Goal: Use online tool/utility: Utilize a website feature to perform a specific function

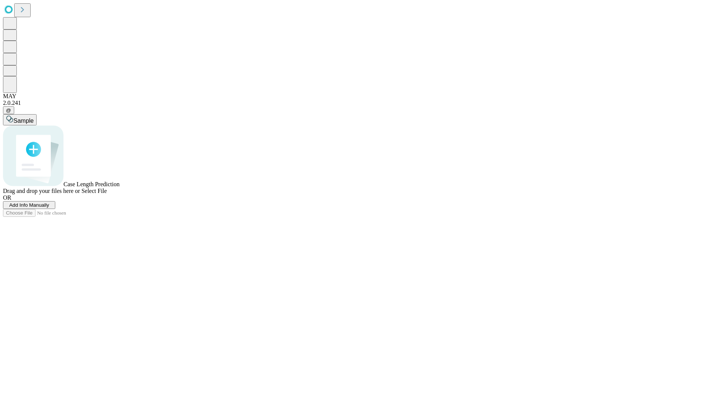
click at [107, 194] on span "Select File" at bounding box center [93, 191] width 25 height 6
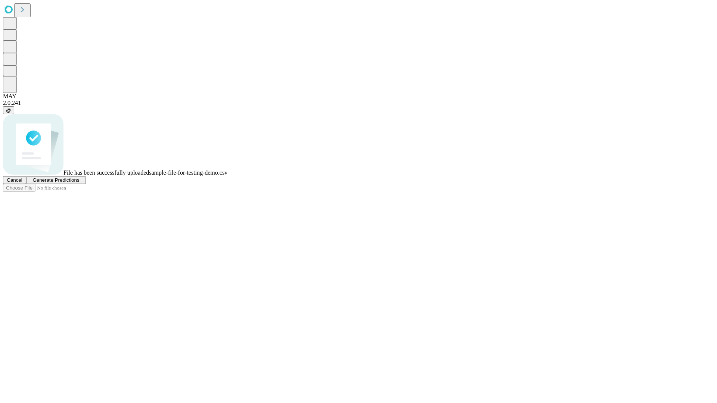
click at [79, 183] on span "Generate Predictions" at bounding box center [55, 180] width 47 height 6
